Goal: Task Accomplishment & Management: Complete application form

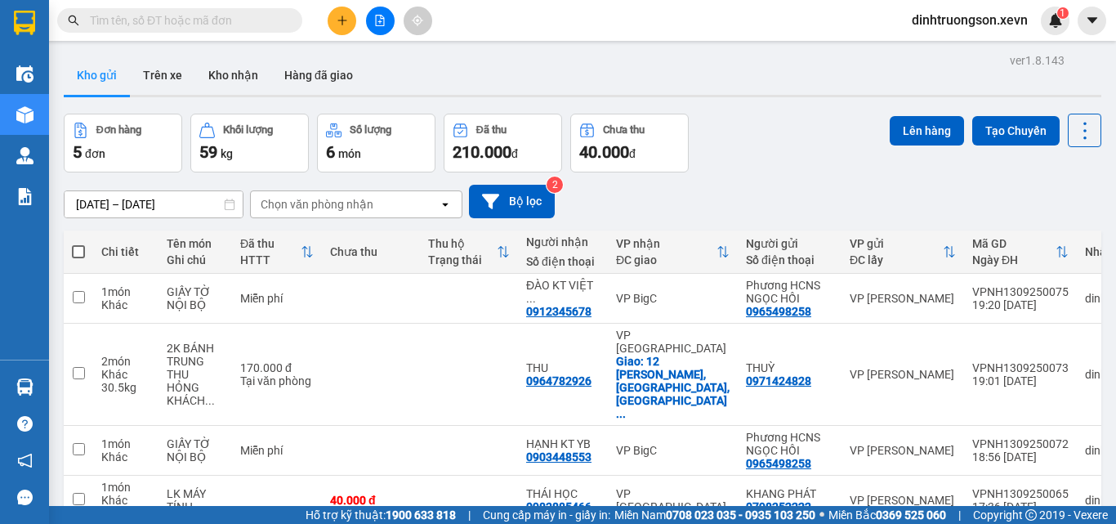
click at [337, 8] on button at bounding box center [342, 21] width 29 height 29
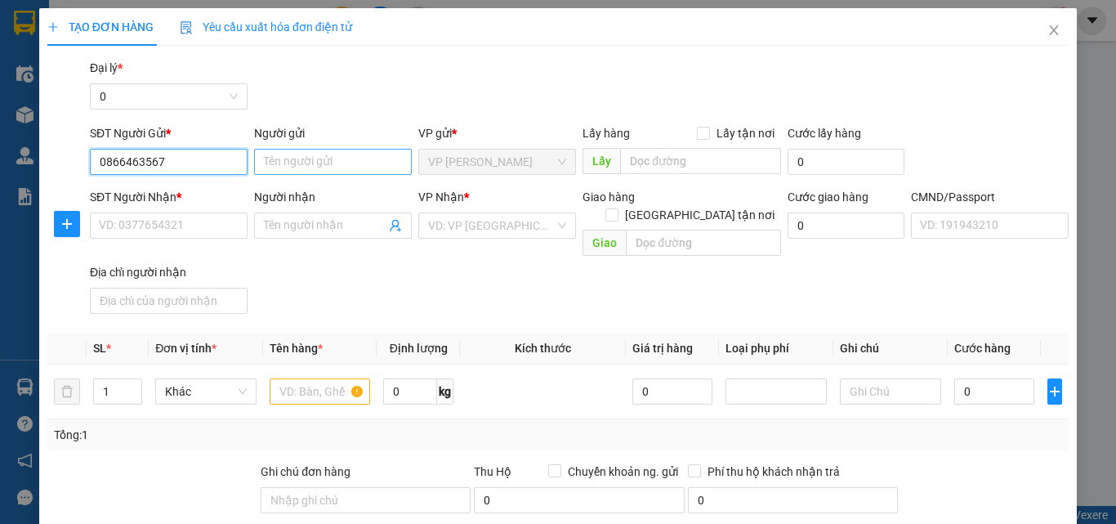
type input "0866463567"
click at [318, 163] on input "Người gửi" at bounding box center [333, 162] width 158 height 26
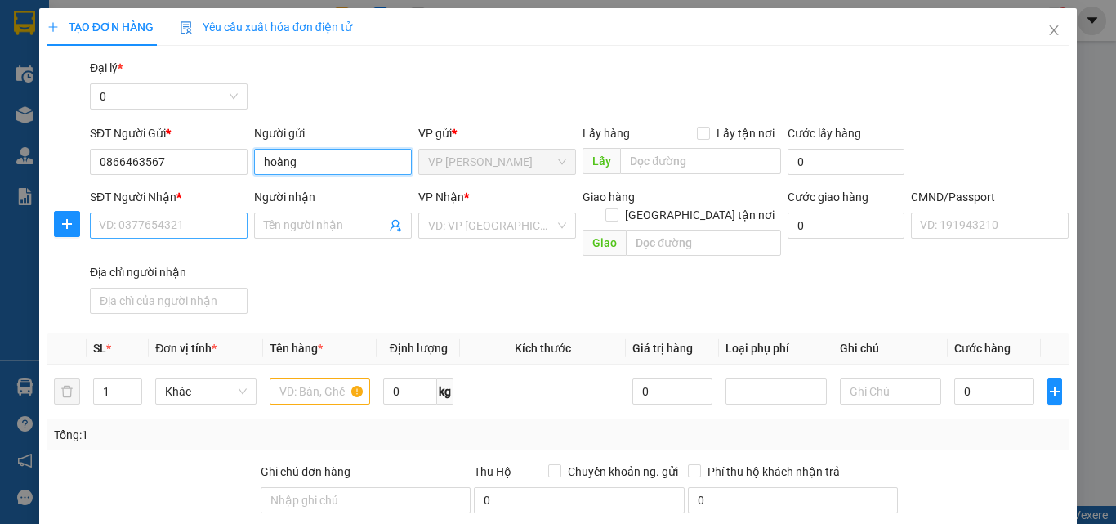
type input "hoàng"
click at [150, 225] on input "SĐT Người Nhận *" at bounding box center [169, 225] width 158 height 26
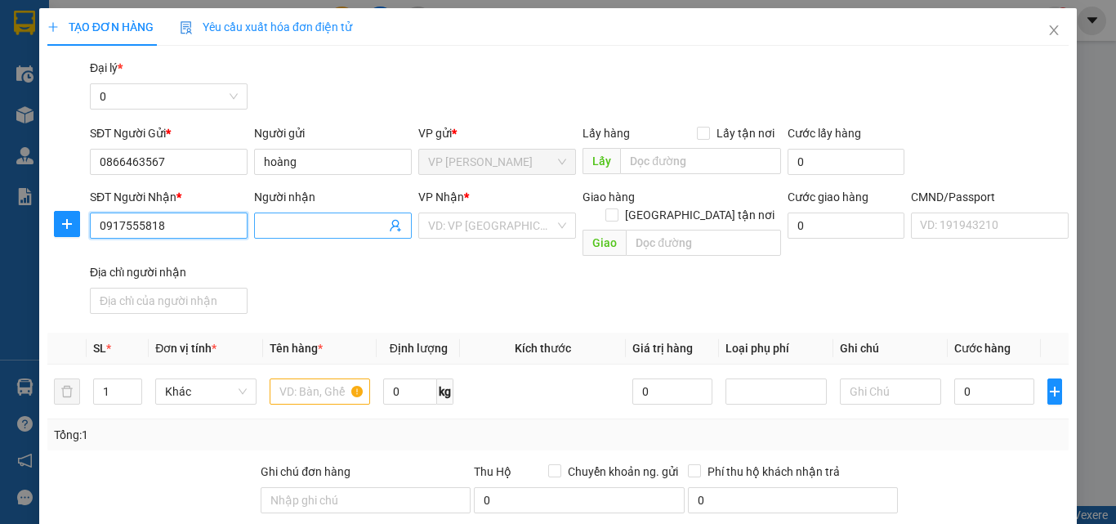
type input "0917555818"
click at [301, 216] on span at bounding box center [333, 225] width 158 height 26
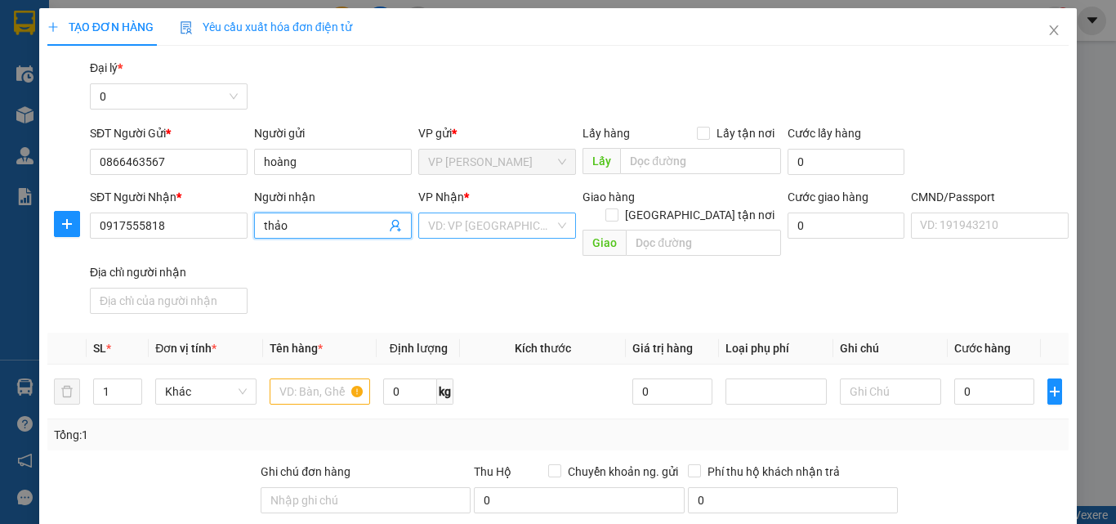
type input "thảo"
click at [517, 219] on input "search" at bounding box center [491, 225] width 127 height 25
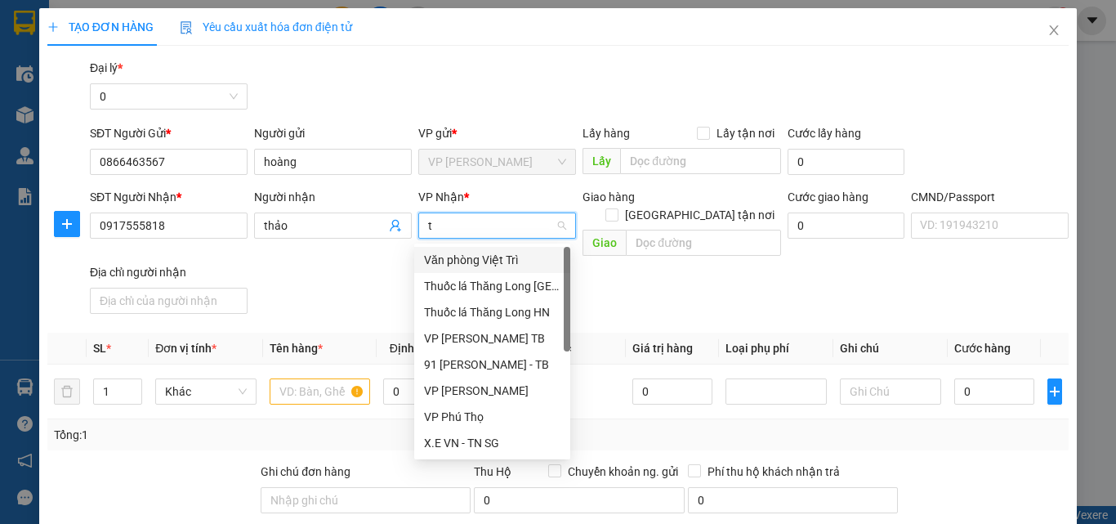
type input "tb"
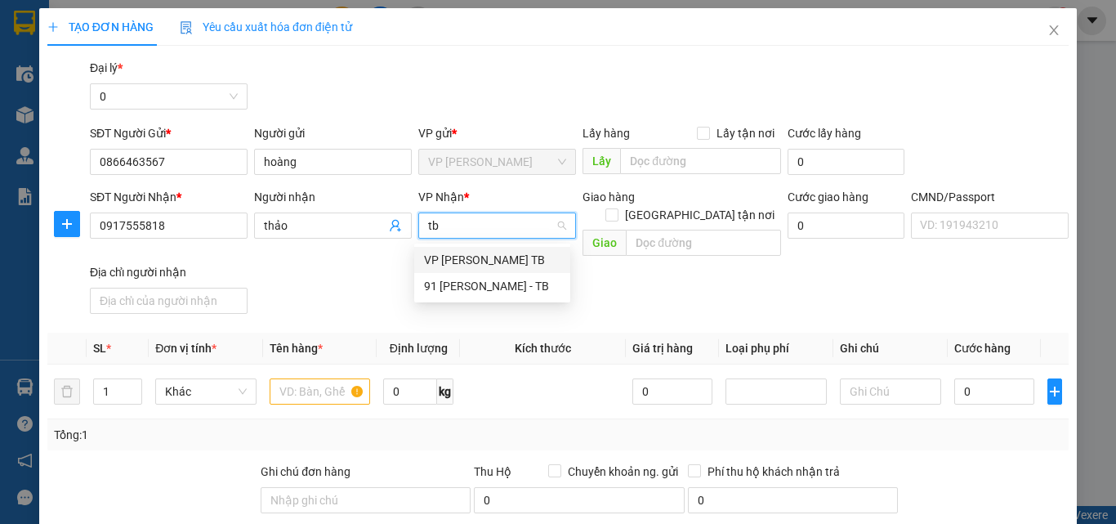
click at [488, 257] on div "VP [PERSON_NAME] TB" at bounding box center [492, 260] width 136 height 18
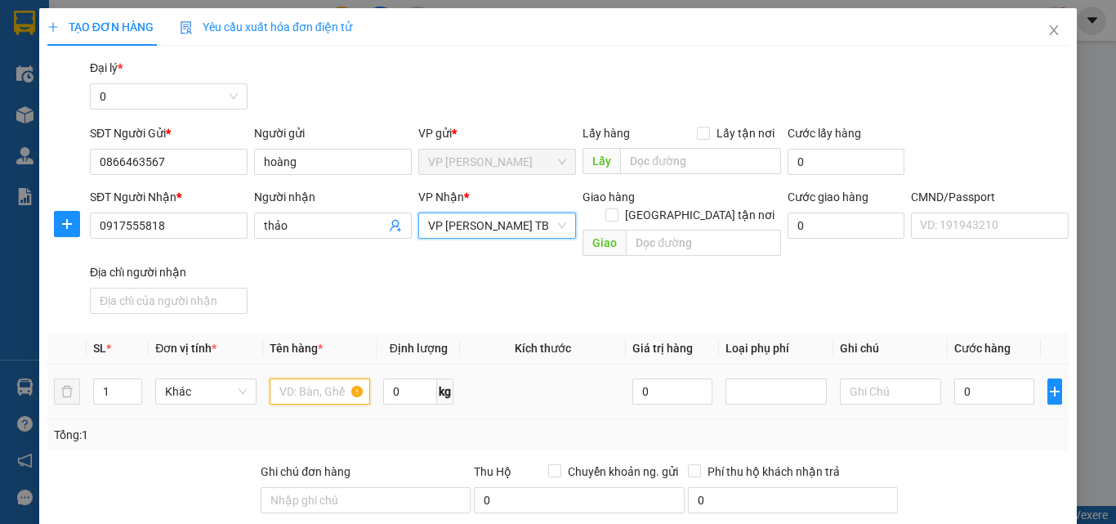
click at [318, 378] on input "text" at bounding box center [320, 391] width 101 height 26
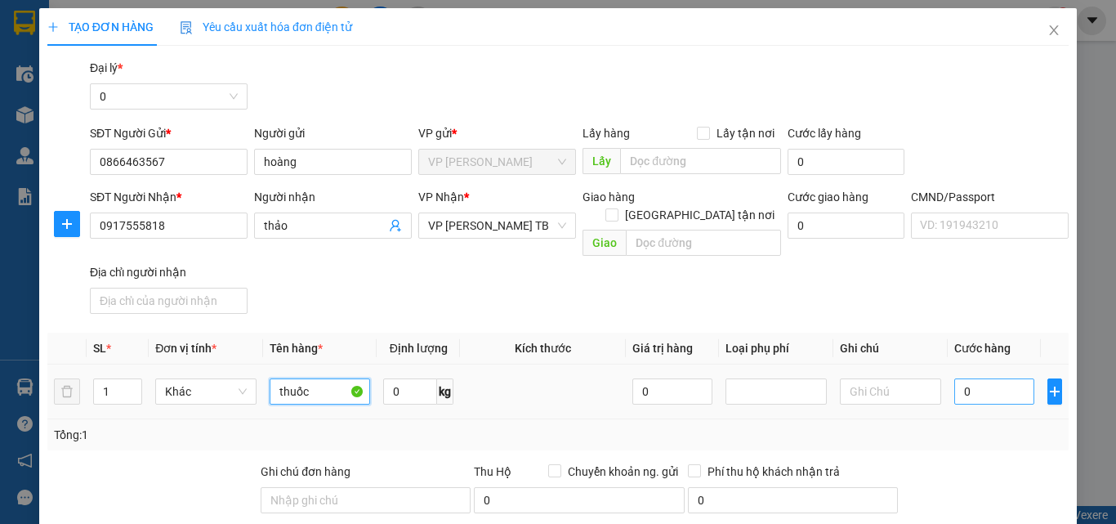
type input "thuốc"
click at [975, 378] on input "0" at bounding box center [994, 391] width 80 height 26
type input "2"
type input "25"
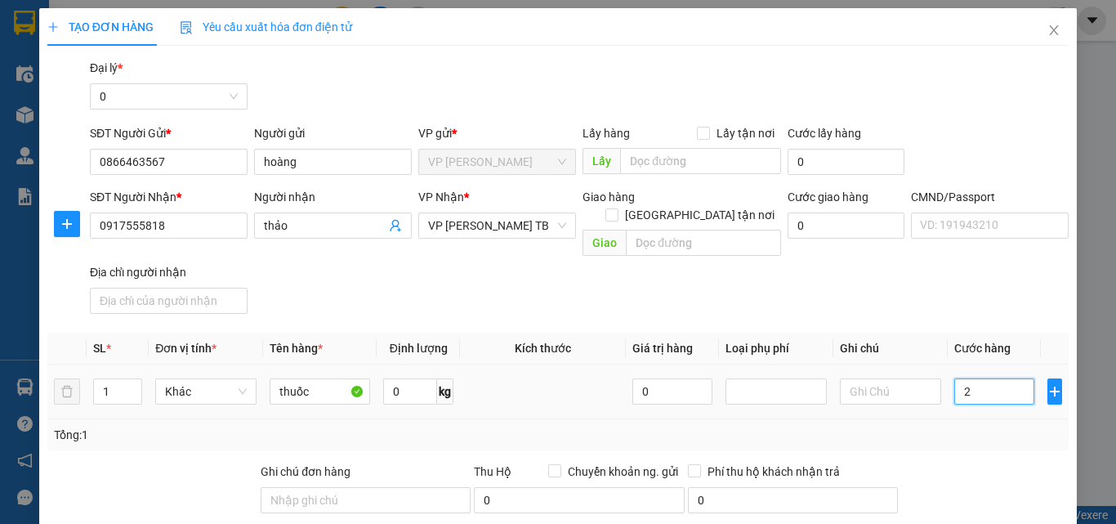
type input "25"
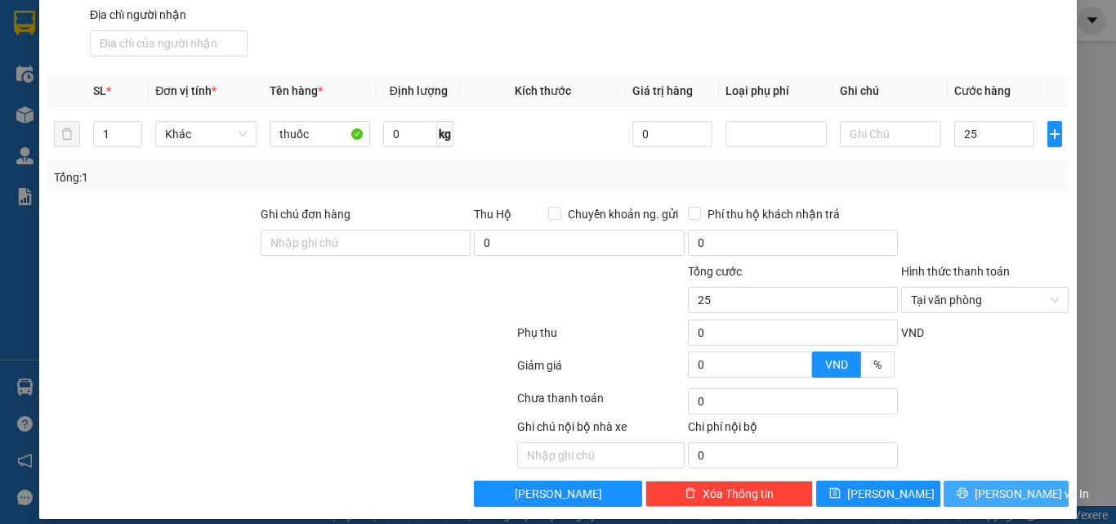
type input "25.000"
click at [980, 480] on button "[PERSON_NAME] và In" at bounding box center [1006, 493] width 125 height 26
click at [996, 360] on div at bounding box center [984, 370] width 171 height 29
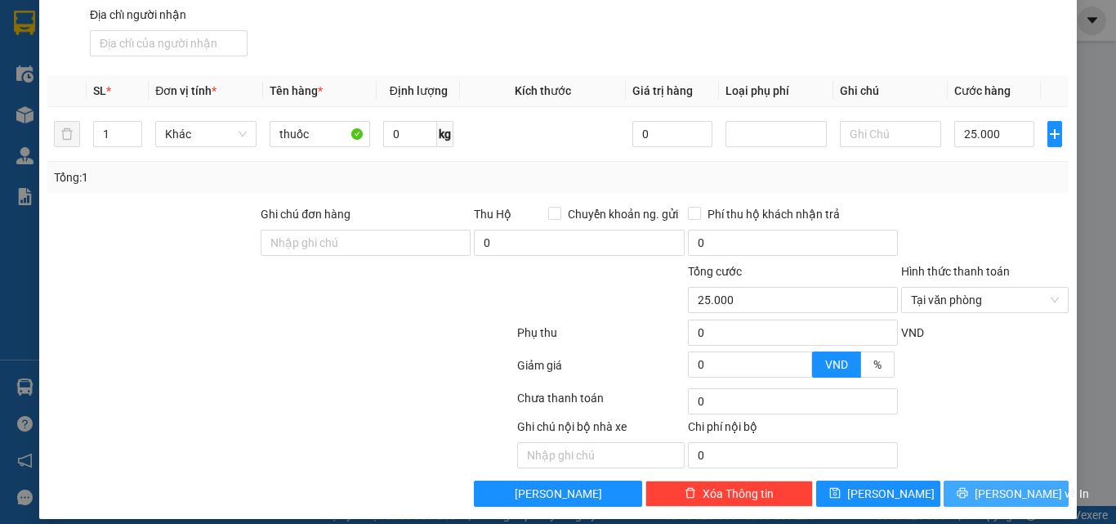
click at [968, 488] on button "[PERSON_NAME] và In" at bounding box center [1006, 493] width 125 height 26
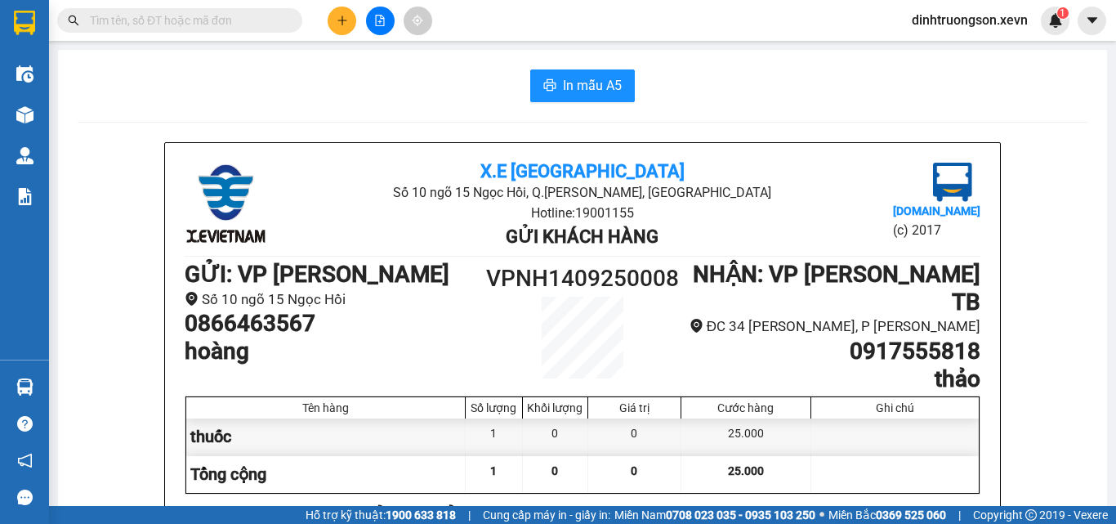
click at [331, 25] on button at bounding box center [342, 21] width 29 height 29
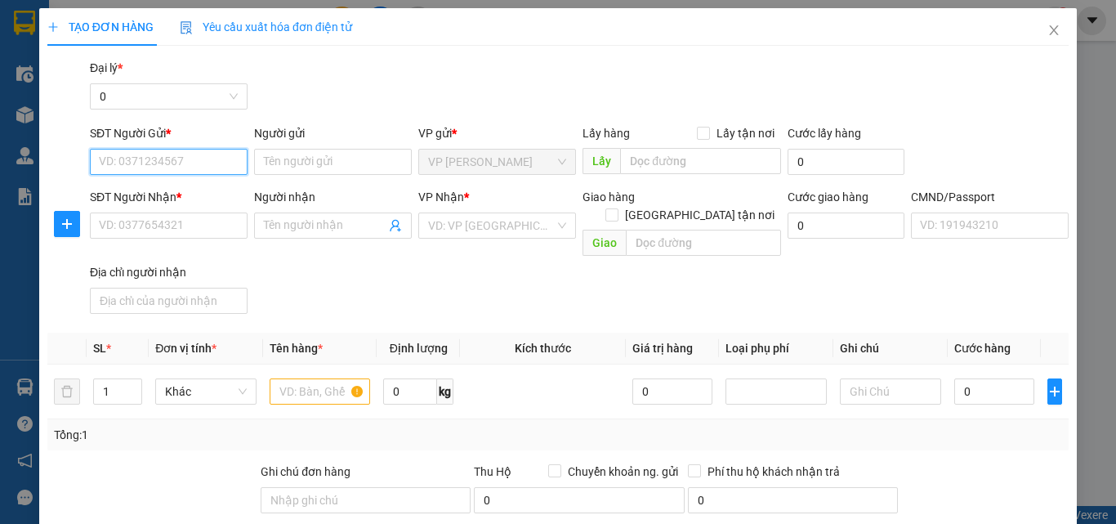
click at [110, 162] on input "SĐT Người Gửi *" at bounding box center [169, 162] width 158 height 26
type input "0945625096"
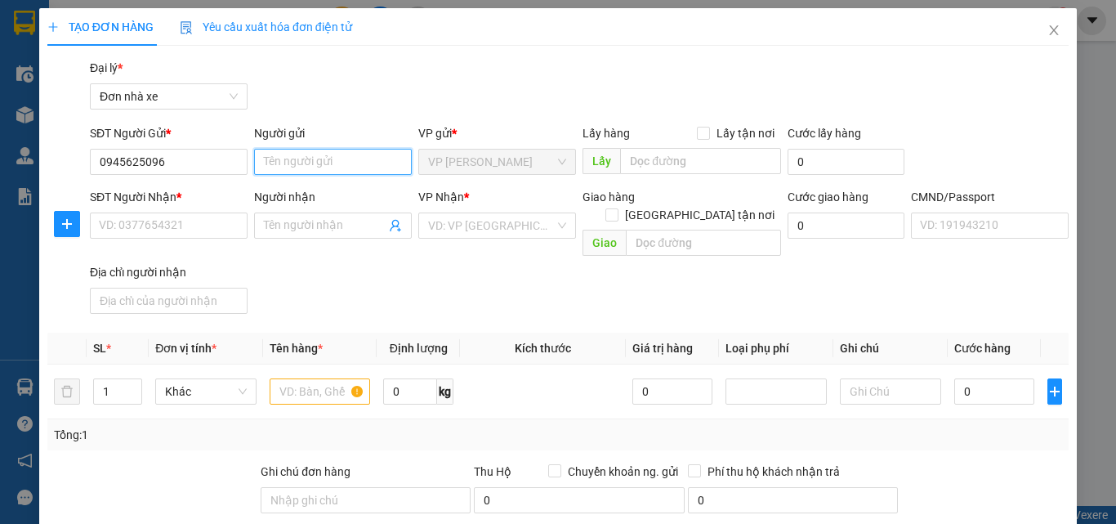
click at [296, 159] on input "Người gửi" at bounding box center [333, 162] width 158 height 26
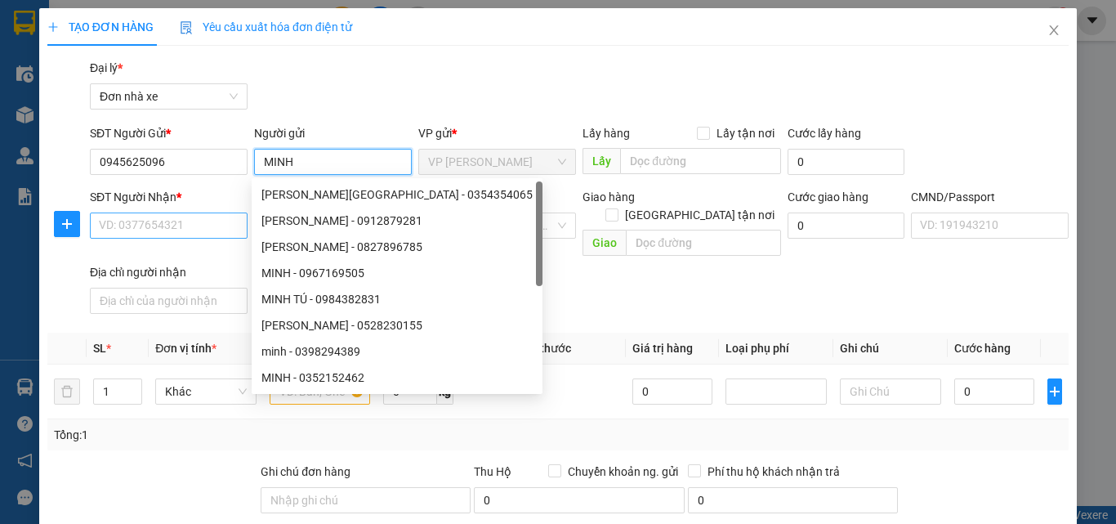
type input "MINH"
click at [189, 225] on input "SĐT Người Nhận *" at bounding box center [169, 225] width 158 height 26
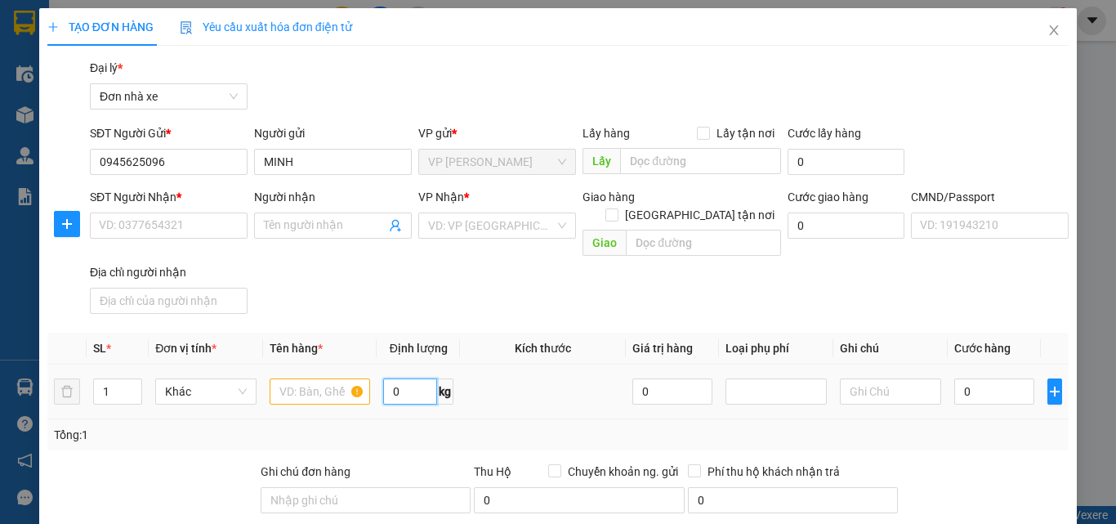
click at [401, 378] on input "0" at bounding box center [410, 391] width 54 height 26
type input "2"
click at [197, 223] on input "SĐT Người Nhận *" at bounding box center [169, 225] width 158 height 26
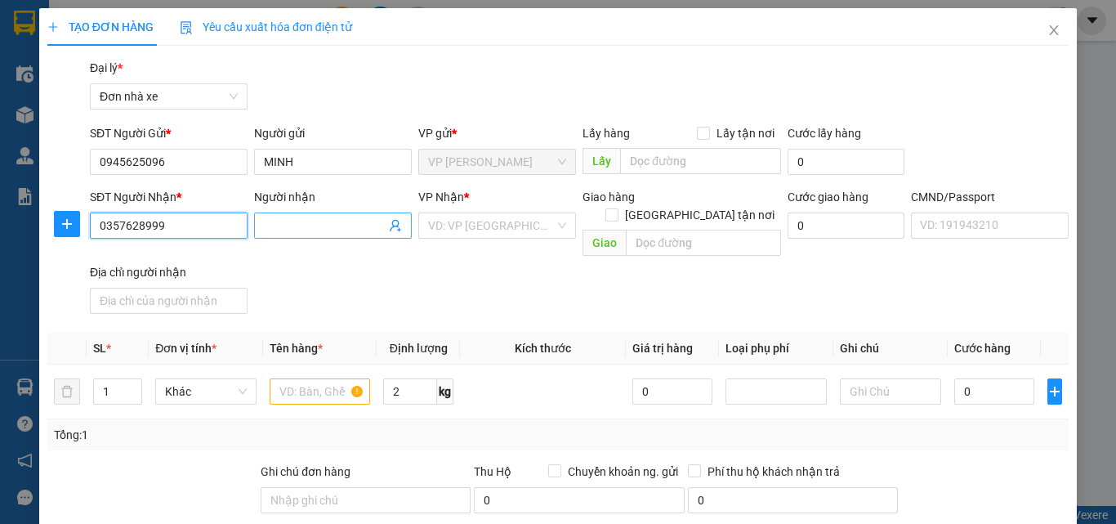
type input "0357628999"
click at [310, 222] on input "Người nhận" at bounding box center [325, 225] width 122 height 18
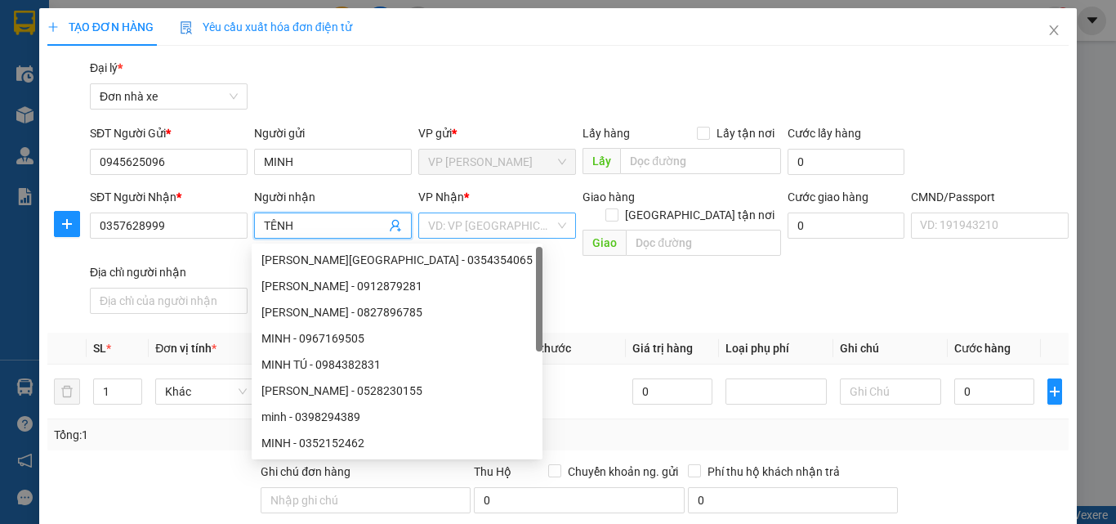
type input "TÊNH"
click at [458, 224] on input "search" at bounding box center [491, 225] width 127 height 25
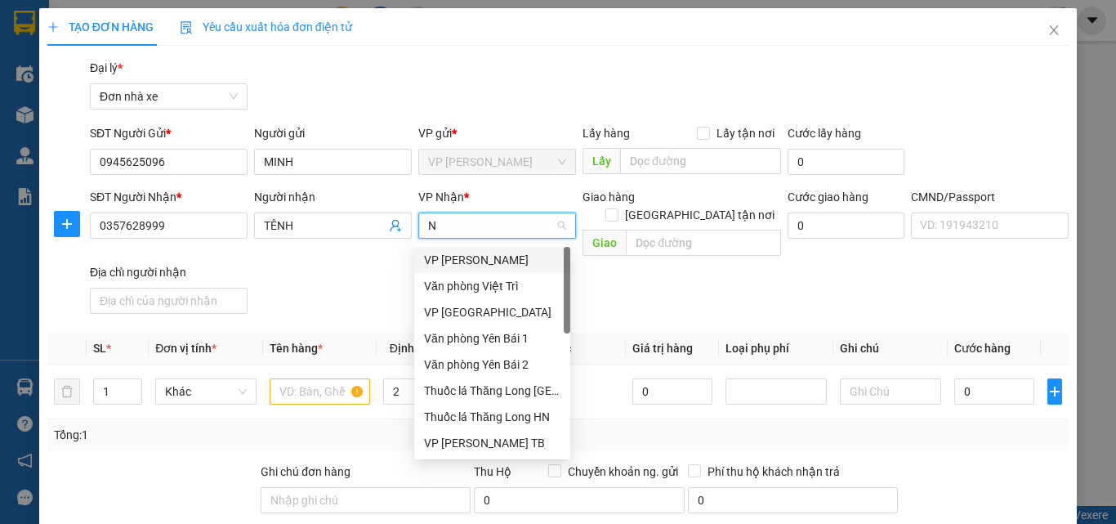
type input "ND"
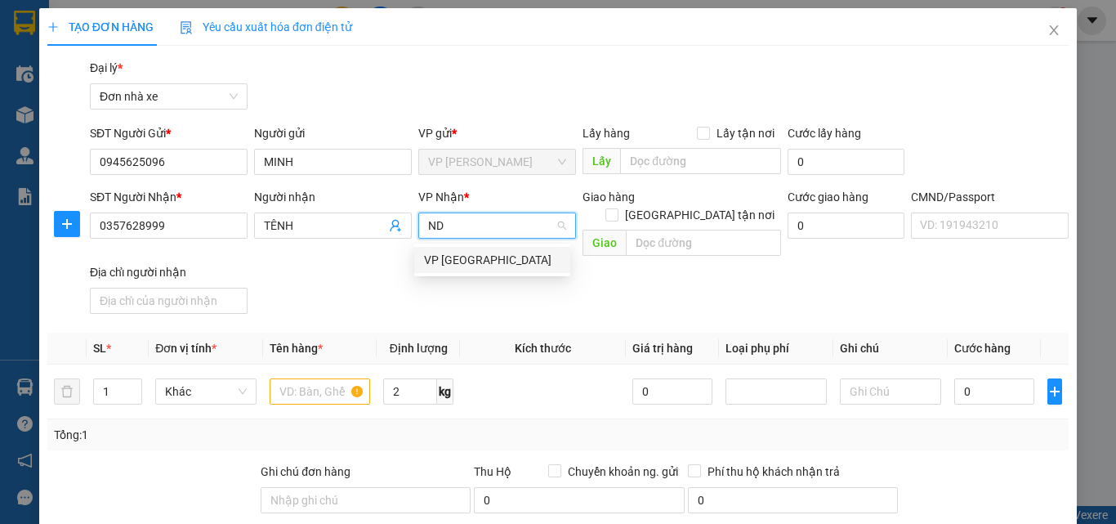
click at [453, 257] on div "VP [GEOGRAPHIC_DATA]" at bounding box center [492, 260] width 136 height 18
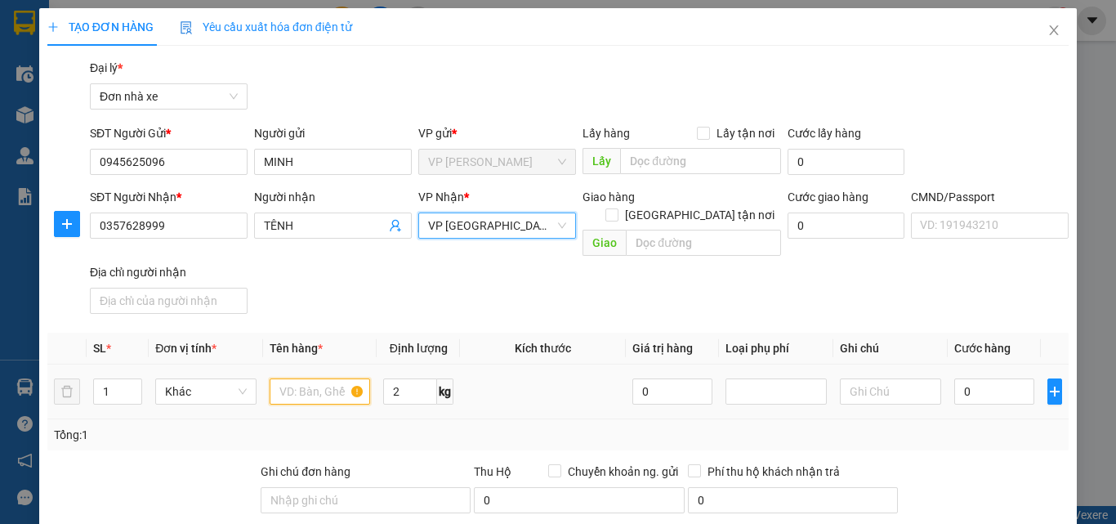
click at [322, 378] on input "text" at bounding box center [320, 391] width 101 height 26
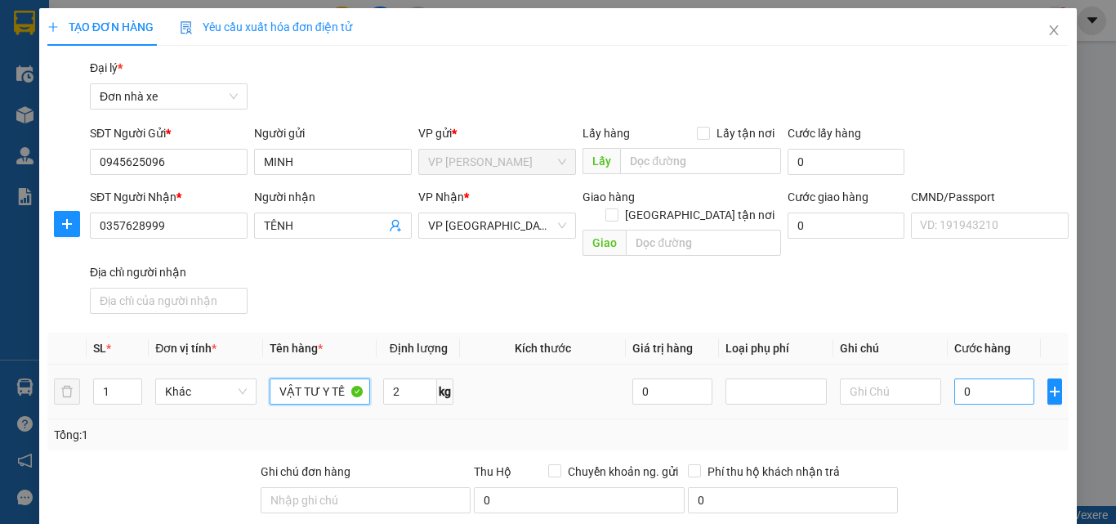
type input "VẬT TƯ Y TẾ"
click at [999, 378] on input "0" at bounding box center [994, 391] width 80 height 26
type input "3"
type input "30"
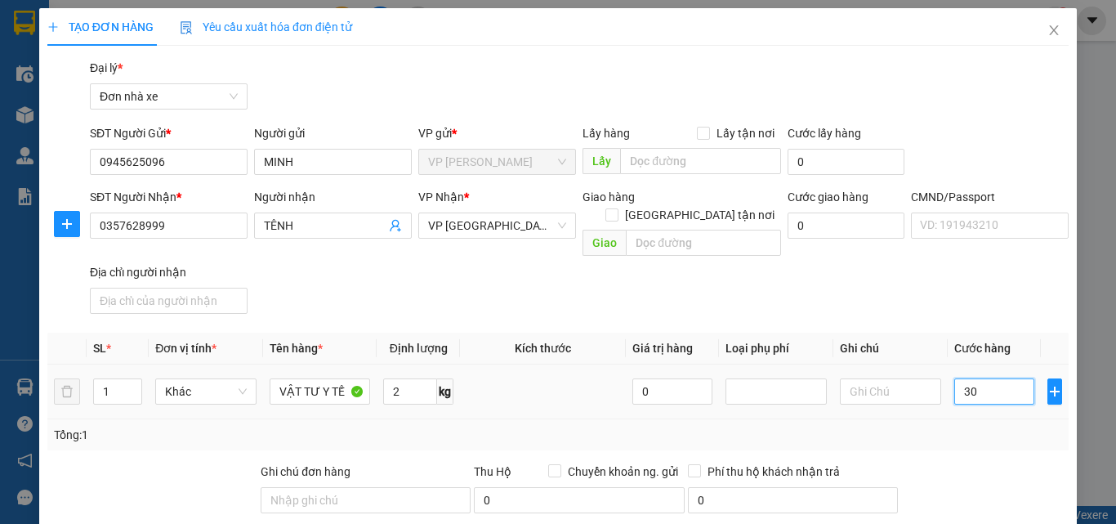
type input "30"
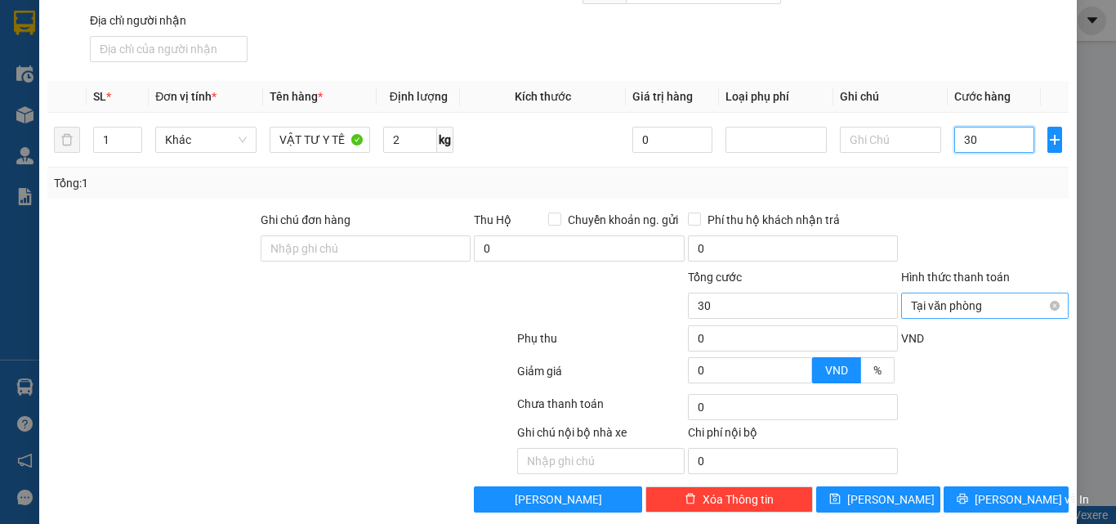
scroll to position [257, 0]
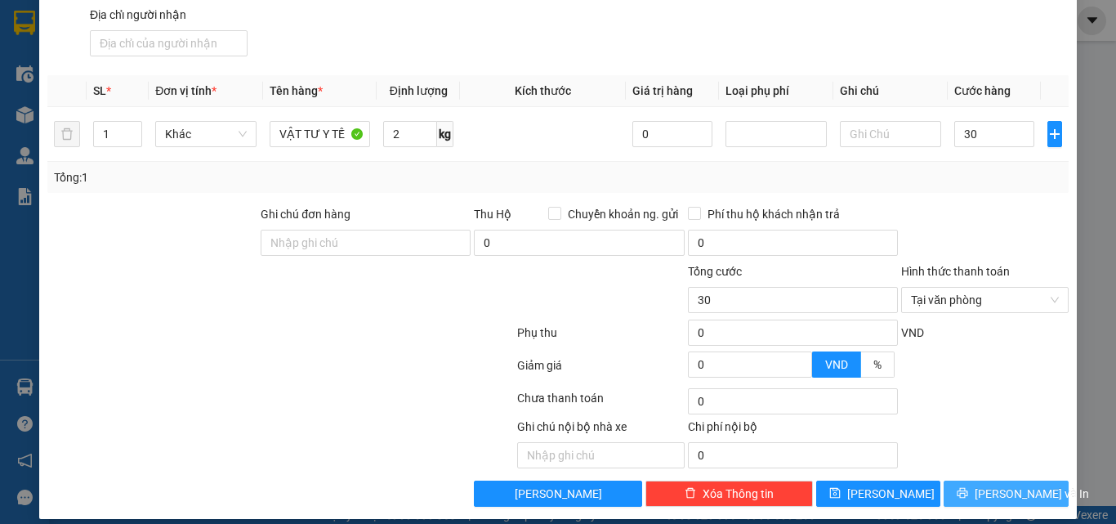
click at [995, 484] on span "[PERSON_NAME] và In" at bounding box center [1032, 493] width 114 height 18
type input "30.000"
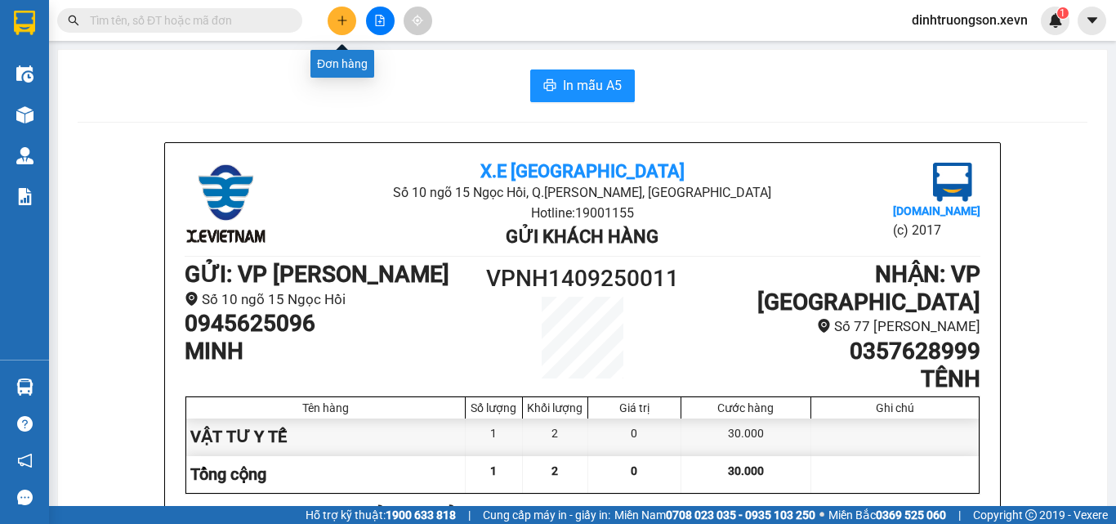
click at [341, 23] on icon "plus" at bounding box center [342, 20] width 11 height 11
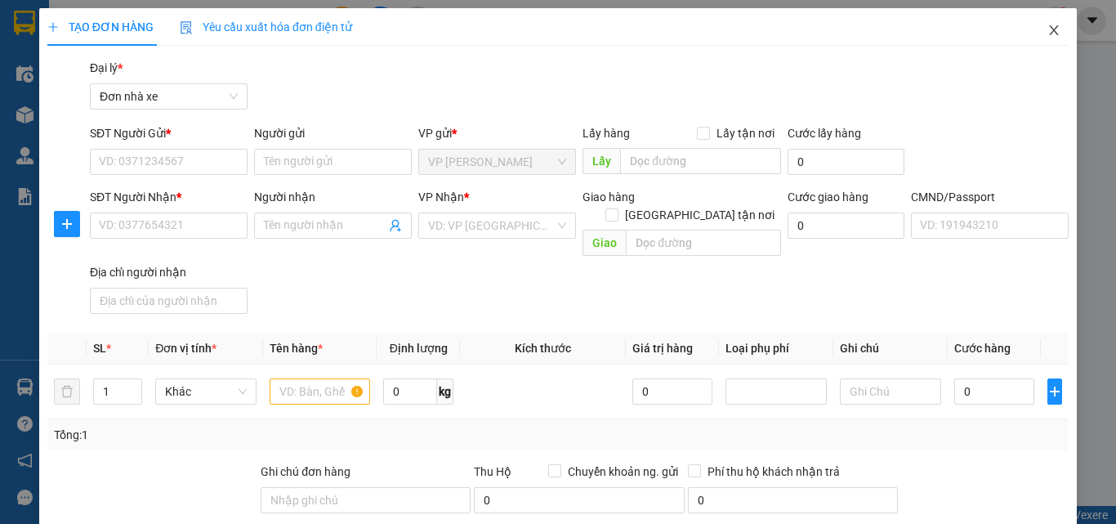
click at [1047, 31] on icon "close" at bounding box center [1053, 30] width 13 height 13
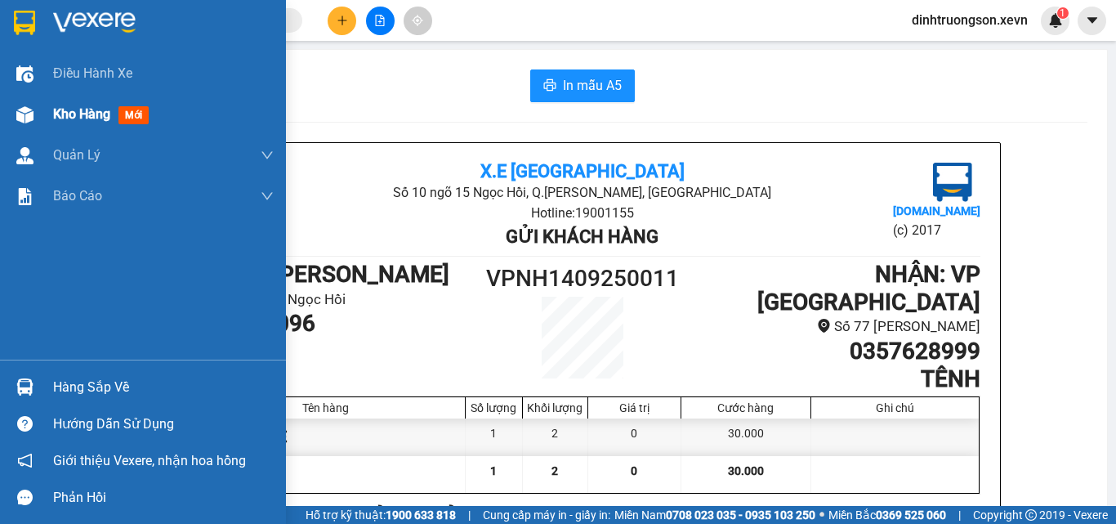
click at [99, 118] on span "Kho hàng" at bounding box center [81, 114] width 57 height 16
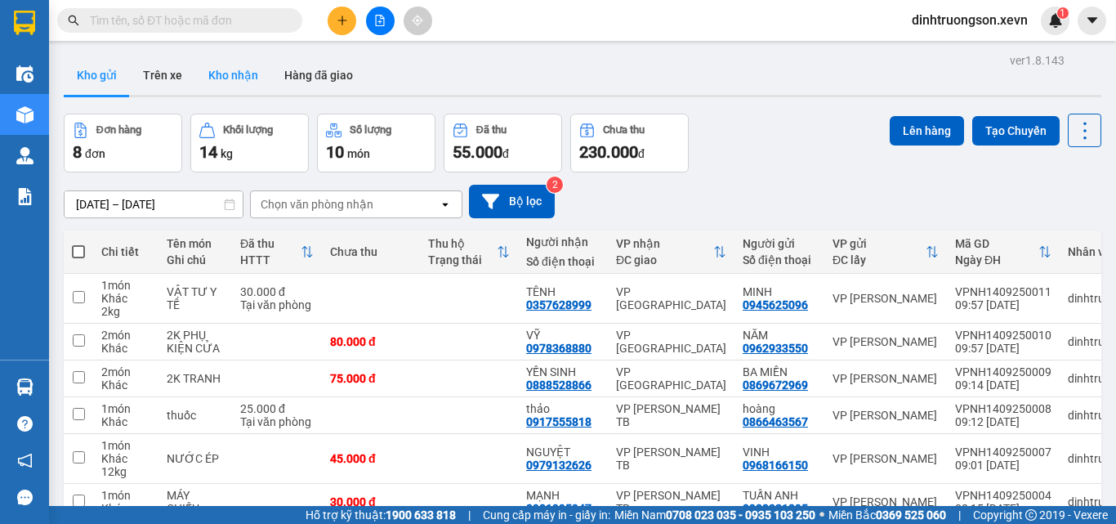
click at [239, 75] on button "Kho nhận" at bounding box center [233, 75] width 76 height 39
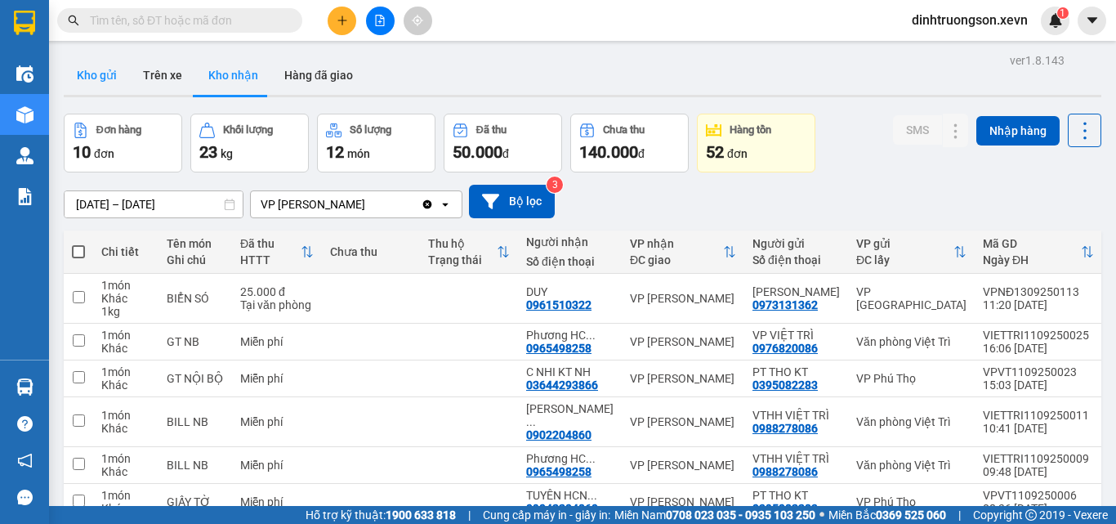
click at [104, 76] on button "Kho gửi" at bounding box center [97, 75] width 66 height 39
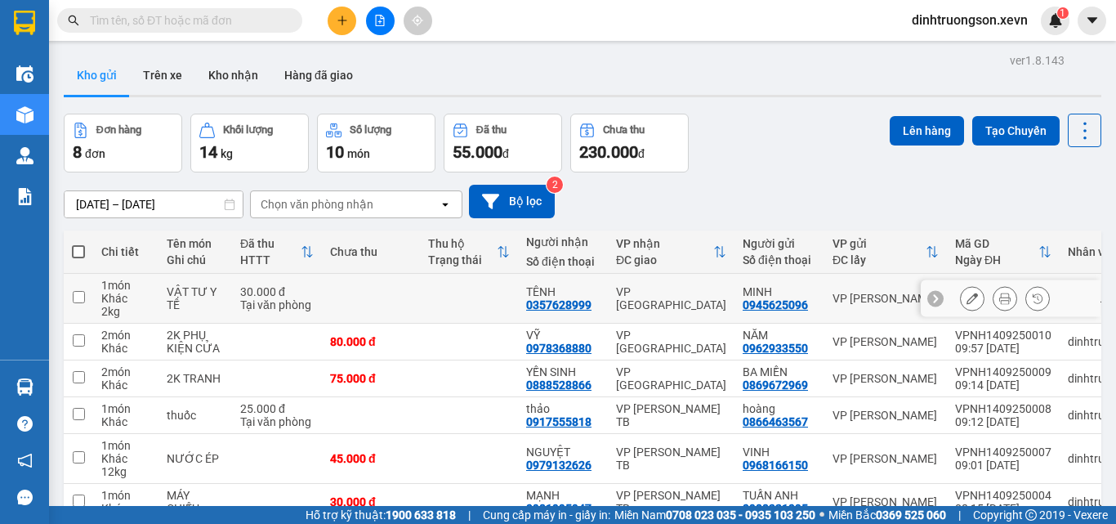
click at [966, 304] on icon at bounding box center [971, 297] width 11 height 11
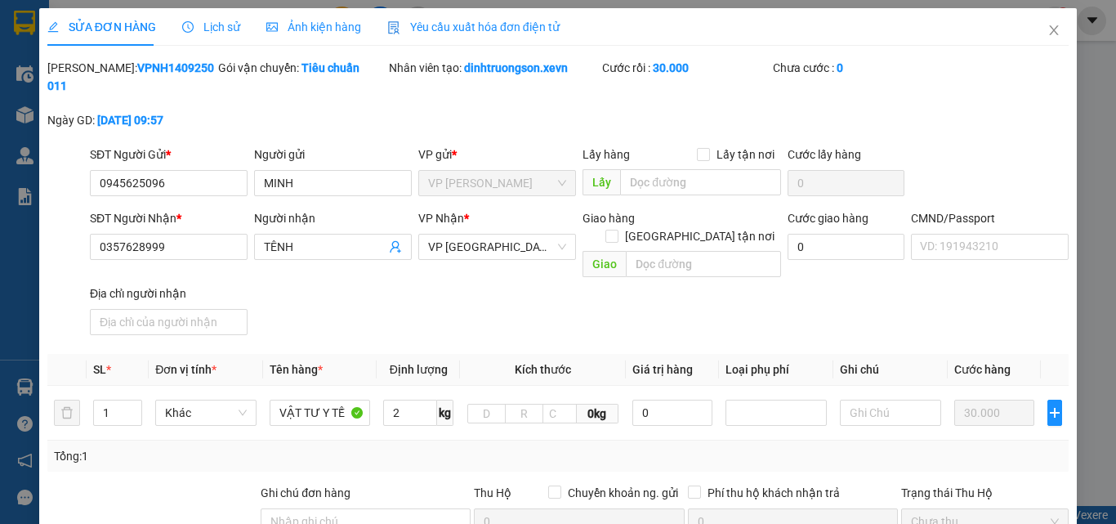
type input "0945625096"
type input "0357628999"
type input "30.000"
click at [306, 238] on input "TÊNH" at bounding box center [325, 247] width 122 height 18
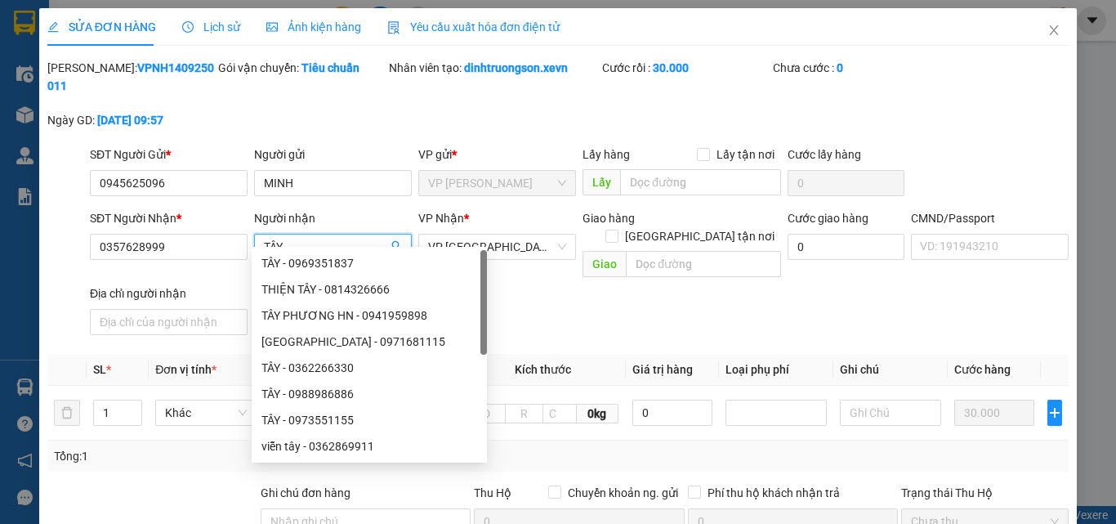
type input "TÂY"
click at [561, 294] on div "SĐT Người Nhận * 0357628999 Người nhận TÂY VP Nhận * VP Nam Định Giao hàng [GEO…" at bounding box center [579, 275] width 985 height 132
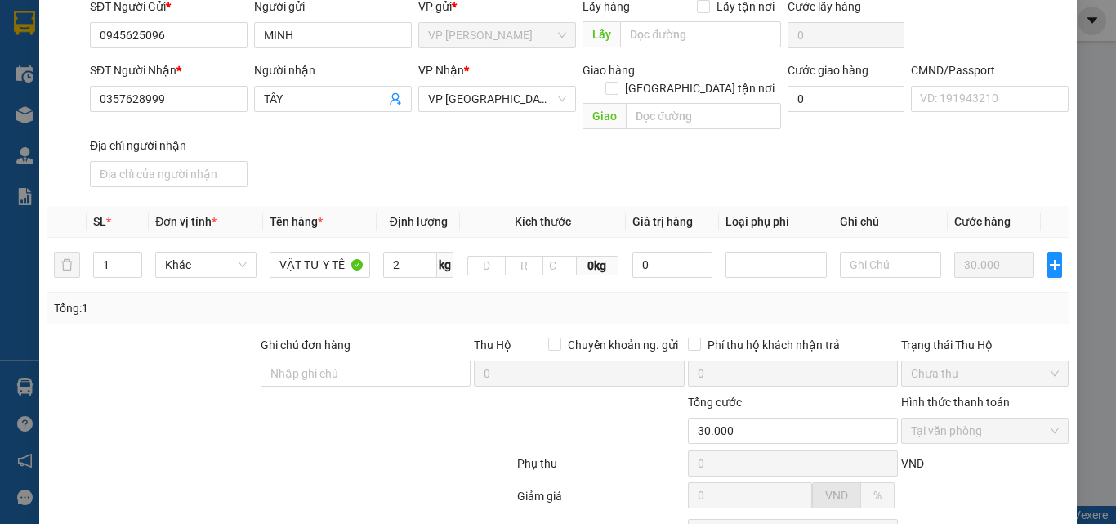
scroll to position [261, 0]
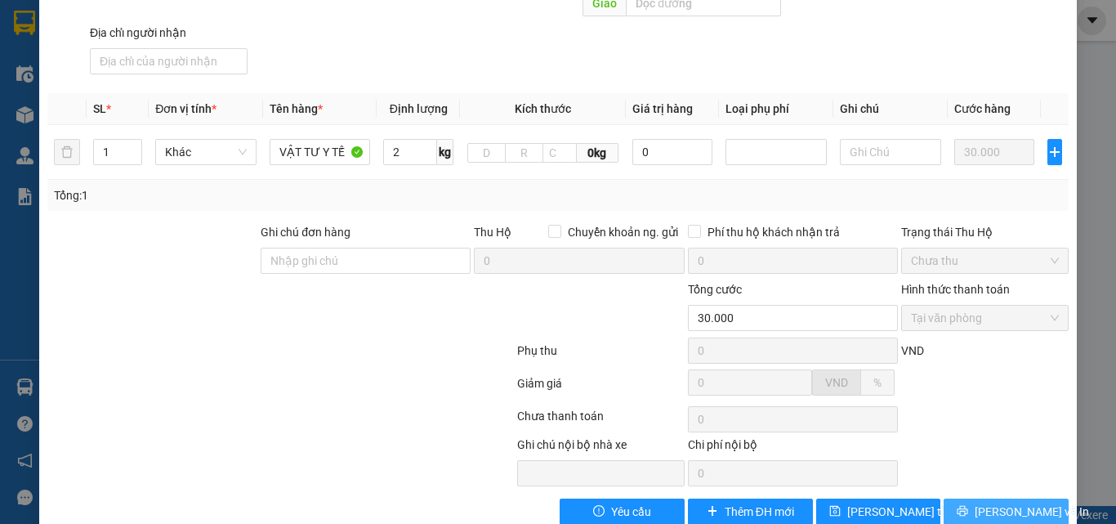
click at [1006, 502] on span "[PERSON_NAME] và In" at bounding box center [1032, 511] width 114 height 18
